Goal: Task Accomplishment & Management: Manage account settings

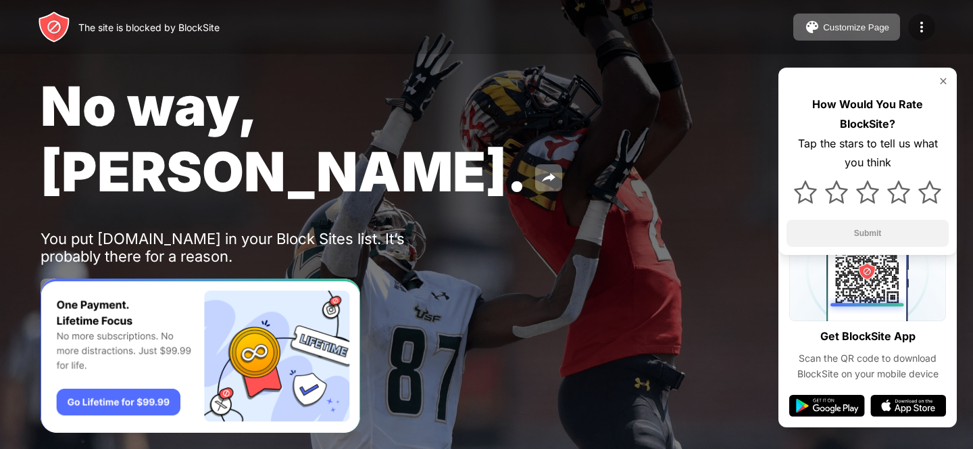
click at [914, 27] on img at bounding box center [922, 27] width 16 height 16
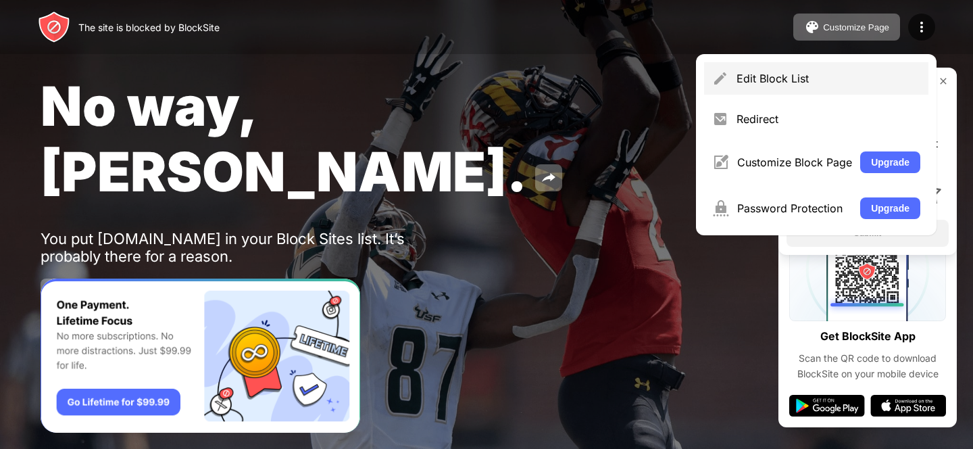
click at [728, 75] on img at bounding box center [720, 78] width 16 height 16
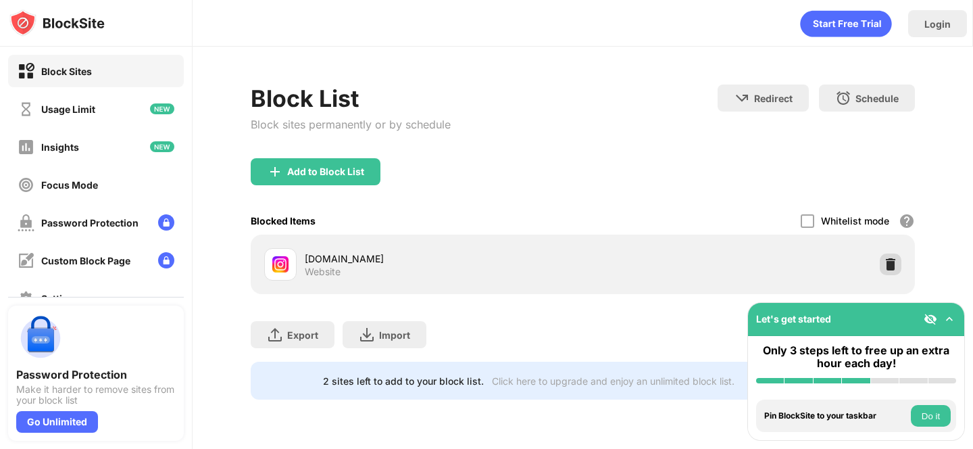
click at [893, 264] on img at bounding box center [891, 264] width 14 height 14
